Goal: Navigation & Orientation: Find specific page/section

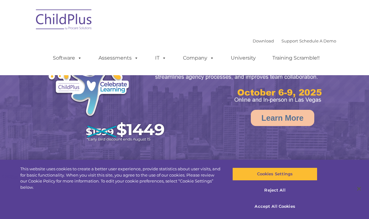
select select "MEDIUM"
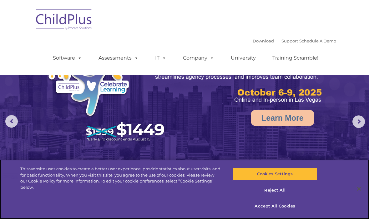
click at [282, 208] on button "Accept All Cookies" at bounding box center [274, 206] width 85 height 13
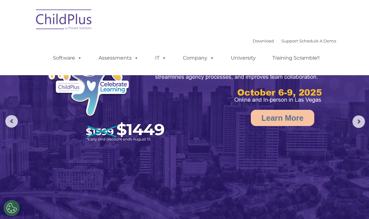
click at [135, 58] on span at bounding box center [135, 58] width 7 height 6
click at [149, 165] on img at bounding box center [184, 116] width 369 height 232
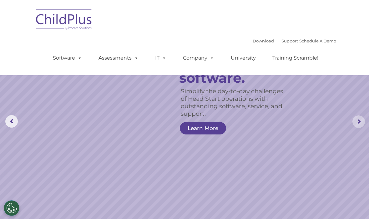
click at [355, 122] on rs-arrow at bounding box center [358, 122] width 13 height 13
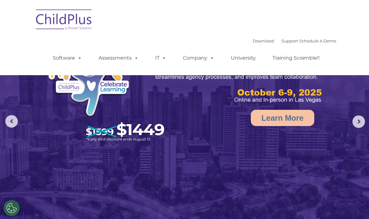
click at [359, 125] on rs-arrow at bounding box center [358, 122] width 13 height 13
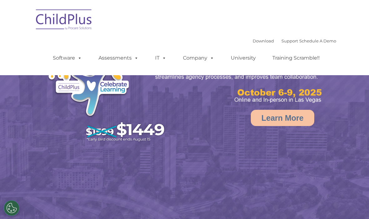
select select "MEDIUM"
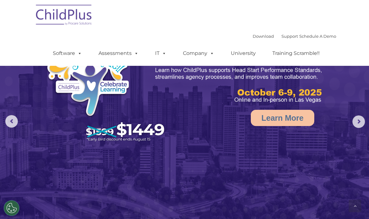
scroll to position [511, 0]
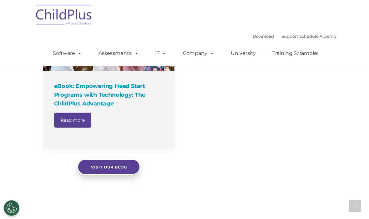
select select "MEDIUM"
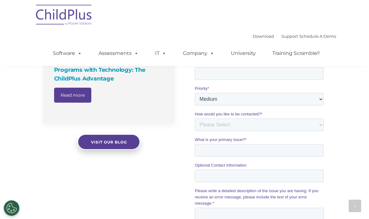
scroll to position [524, 0]
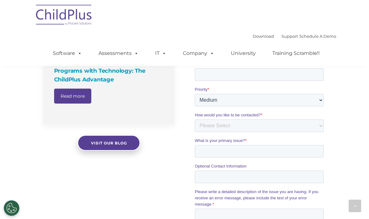
click at [3, 66] on nav "Download Support | Schedule A Demo  MENU MENU Software ChildPlus: The original…" at bounding box center [184, 33] width 369 height 66
